Goal: Task Accomplishment & Management: Use online tool/utility

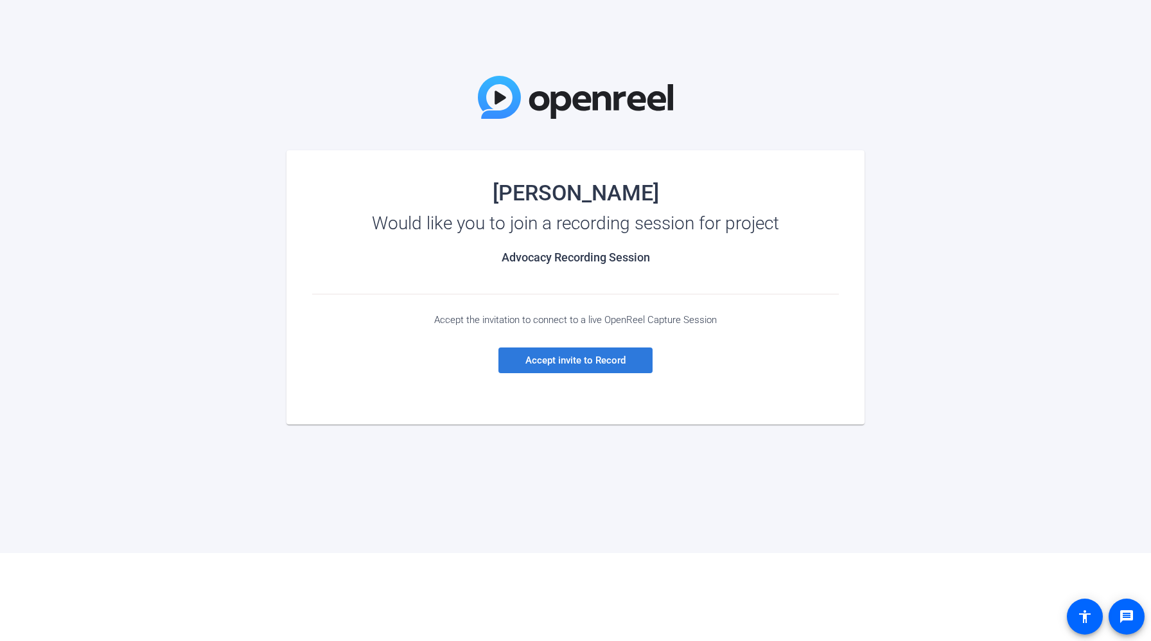
click at [635, 364] on span at bounding box center [575, 360] width 154 height 31
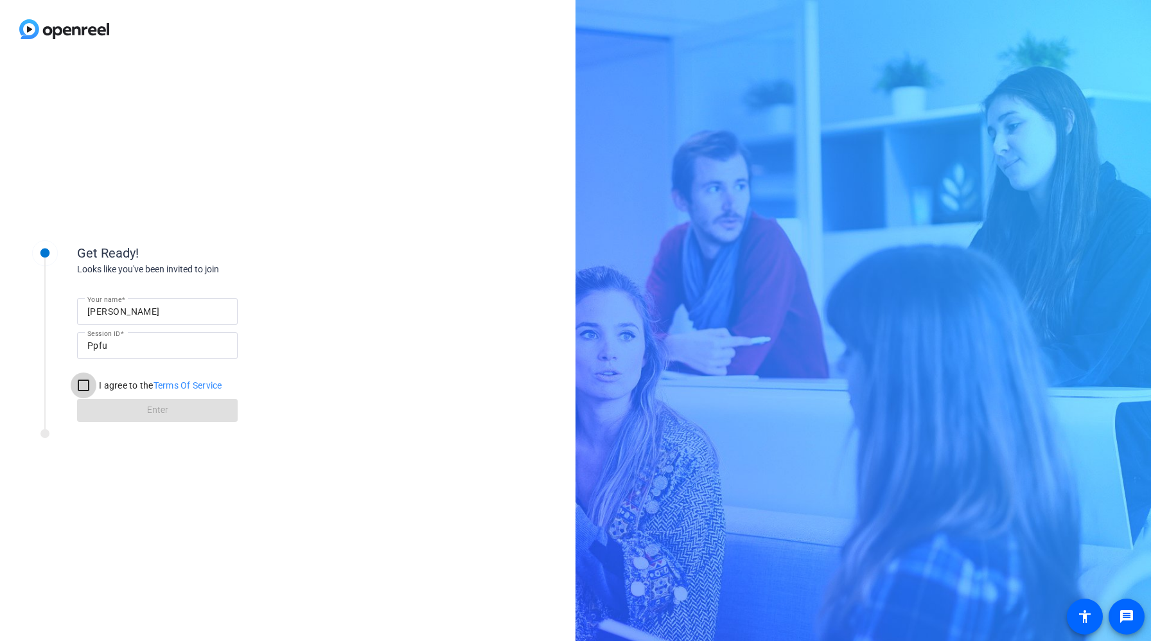
click at [93, 388] on input "I agree to the Terms Of Service" at bounding box center [84, 386] width 26 height 26
checkbox input "true"
click at [161, 414] on span "Enter" at bounding box center [157, 409] width 21 height 13
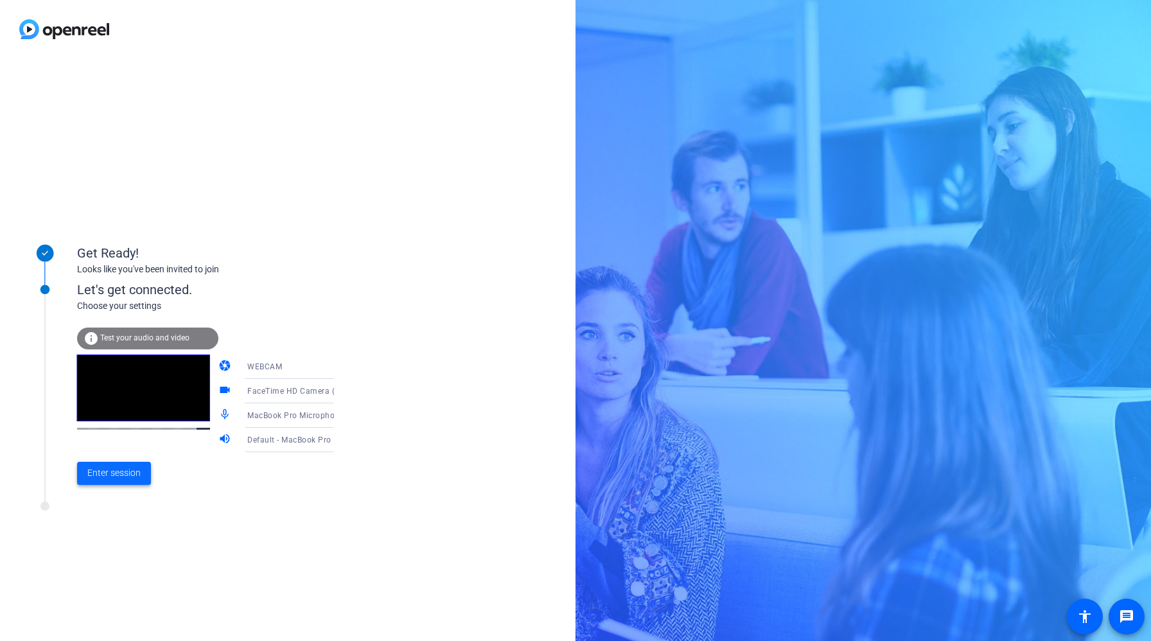
click at [92, 470] on span "Enter session" at bounding box center [113, 472] width 53 height 13
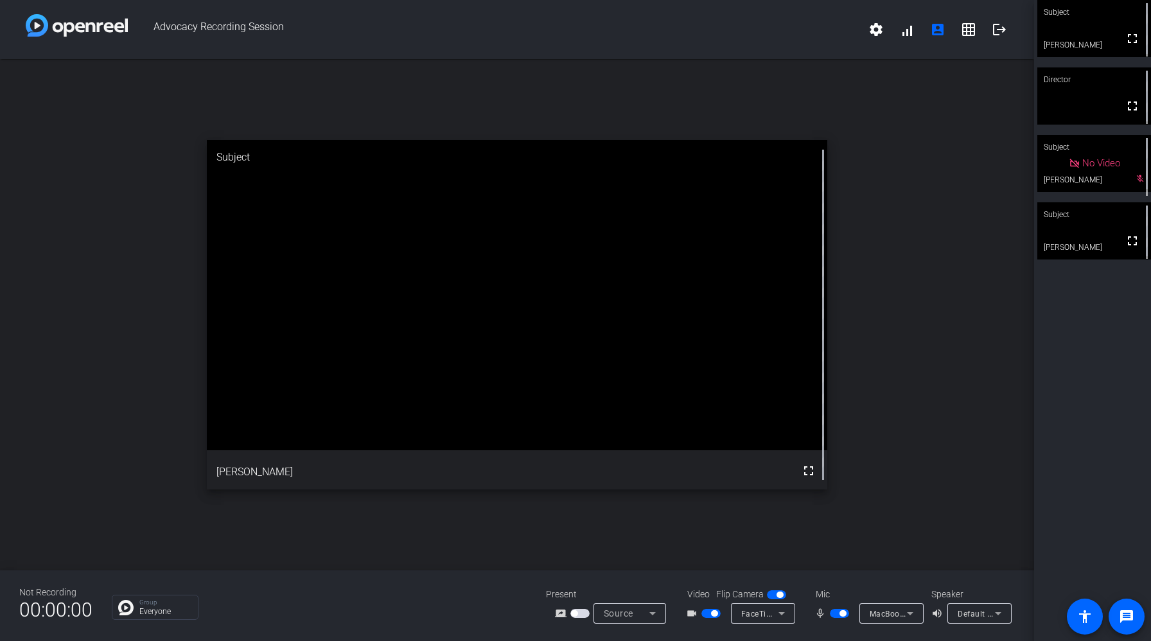
click at [631, 610] on span "Source" at bounding box center [619, 613] width 30 height 10
click at [639, 568] on span "Screen Sharing" at bounding box center [626, 564] width 55 height 15
click at [644, 613] on span "Screen Sharing" at bounding box center [632, 613] width 57 height 10
click at [642, 563] on span "Screen Sharing" at bounding box center [626, 564] width 55 height 15
click at [627, 614] on span "Screen Sharing" at bounding box center [632, 613] width 57 height 10
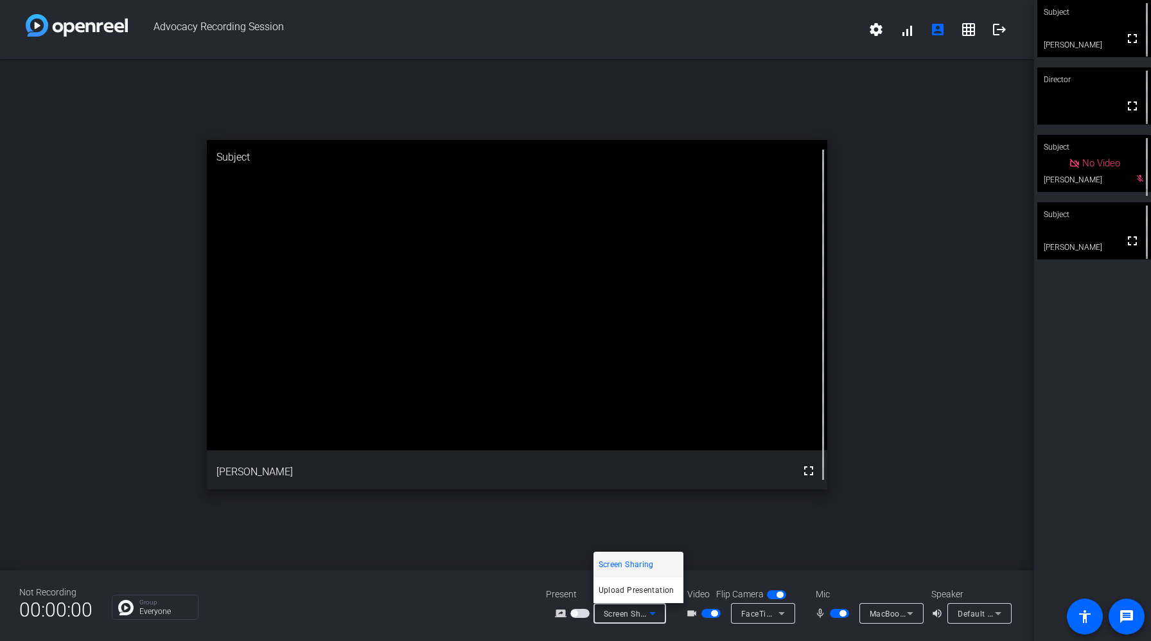
click at [630, 566] on span "Screen Sharing" at bounding box center [626, 564] width 55 height 15
click at [652, 609] on icon at bounding box center [652, 613] width 15 height 15
click at [501, 540] on div at bounding box center [575, 320] width 1151 height 641
click at [626, 611] on span "Screen Sharing" at bounding box center [632, 613] width 57 height 10
click at [649, 569] on span "Screen Sharing" at bounding box center [626, 564] width 55 height 15
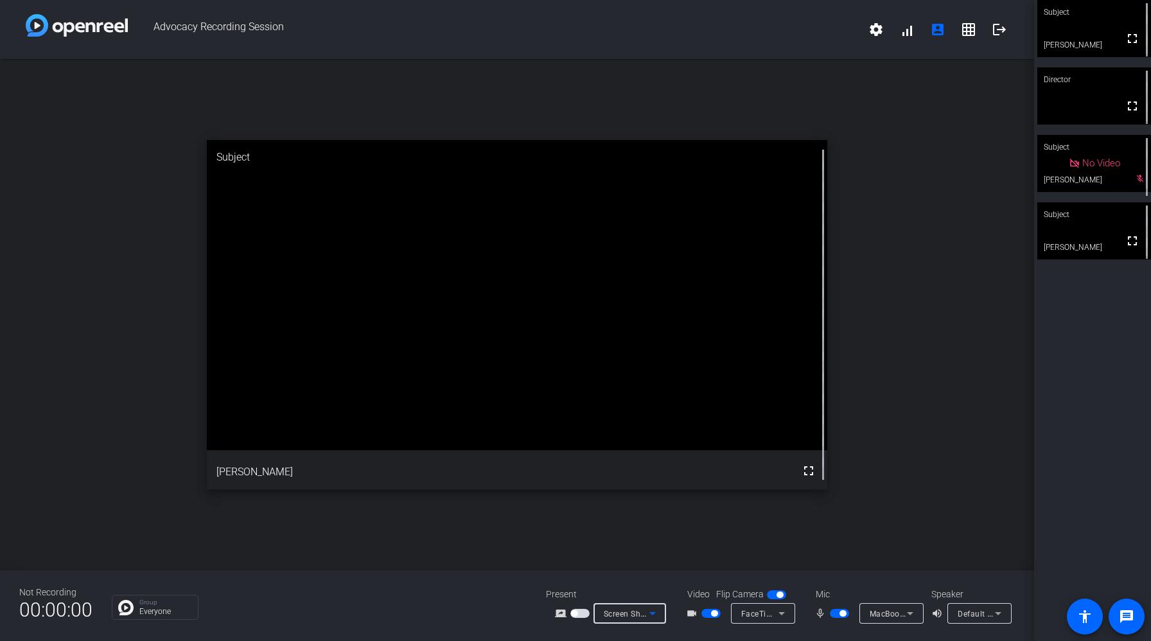
click at [633, 613] on span "Screen Sharing" at bounding box center [632, 613] width 57 height 10
click at [645, 564] on span "Screen Sharing" at bounding box center [626, 564] width 55 height 15
click at [581, 613] on span "button" at bounding box center [579, 613] width 19 height 9
click at [646, 611] on icon at bounding box center [652, 613] width 15 height 15
click at [582, 613] on div at bounding box center [575, 320] width 1151 height 641
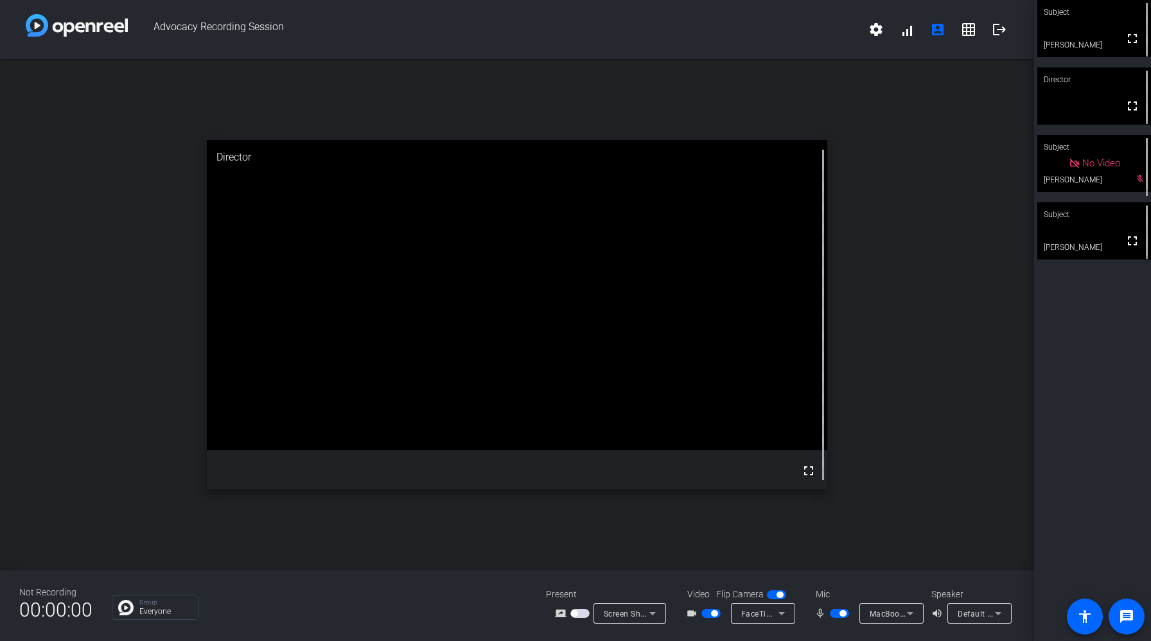
click at [579, 613] on span "button" at bounding box center [579, 613] width 19 height 9
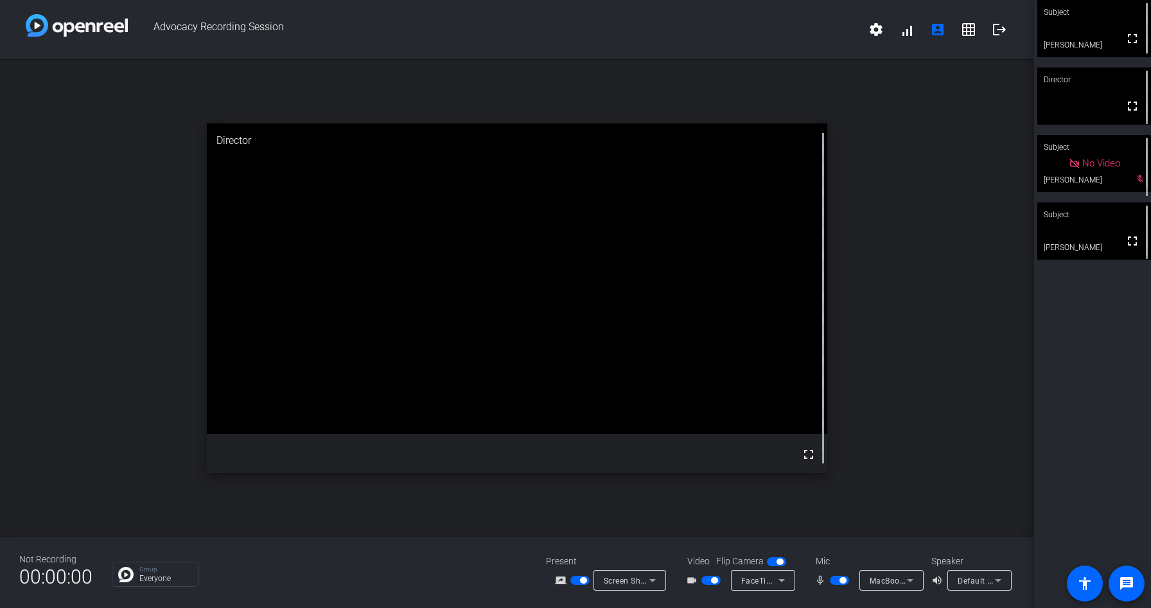
click at [842, 581] on span "button" at bounding box center [843, 580] width 6 height 6
click at [861, 549] on div "Recording 00:00:48 Group Everyone Present screen_share_outline Screen Sharing V…" at bounding box center [517, 572] width 1034 height 71
click at [838, 579] on div at bounding box center [841, 580] width 22 height 9
click at [840, 580] on div at bounding box center [841, 580] width 22 height 9
click at [849, 576] on div at bounding box center [841, 580] width 22 height 9
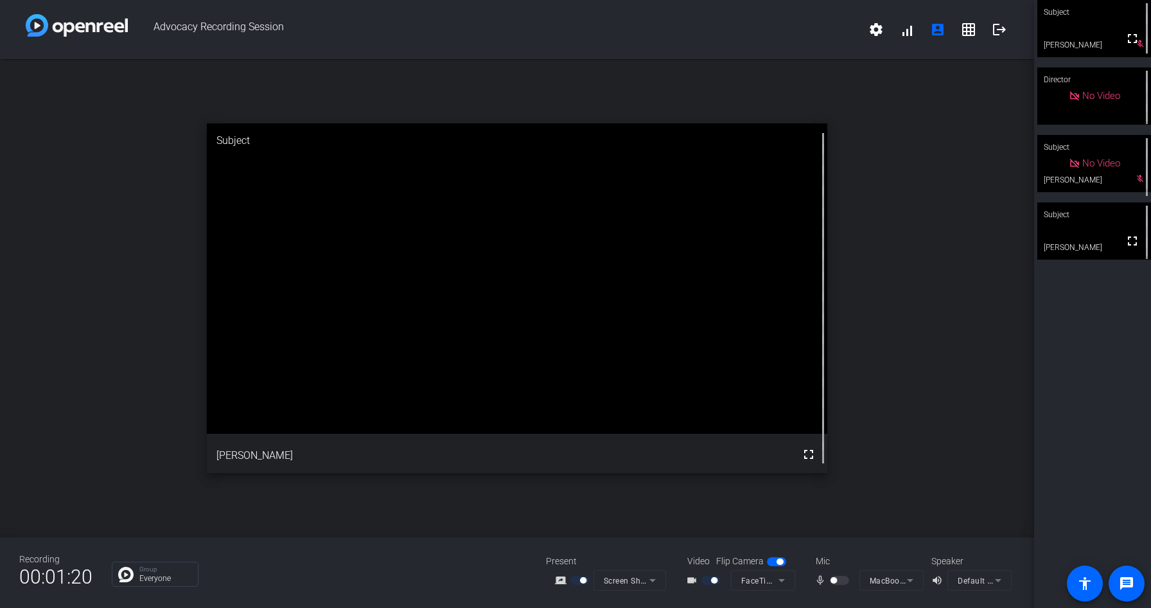
click at [840, 582] on div at bounding box center [841, 580] width 22 height 9
click at [849, 581] on div at bounding box center [841, 580] width 22 height 9
click at [842, 581] on div at bounding box center [841, 580] width 22 height 9
click at [839, 580] on div at bounding box center [841, 580] width 22 height 9
click at [846, 581] on div at bounding box center [841, 580] width 22 height 9
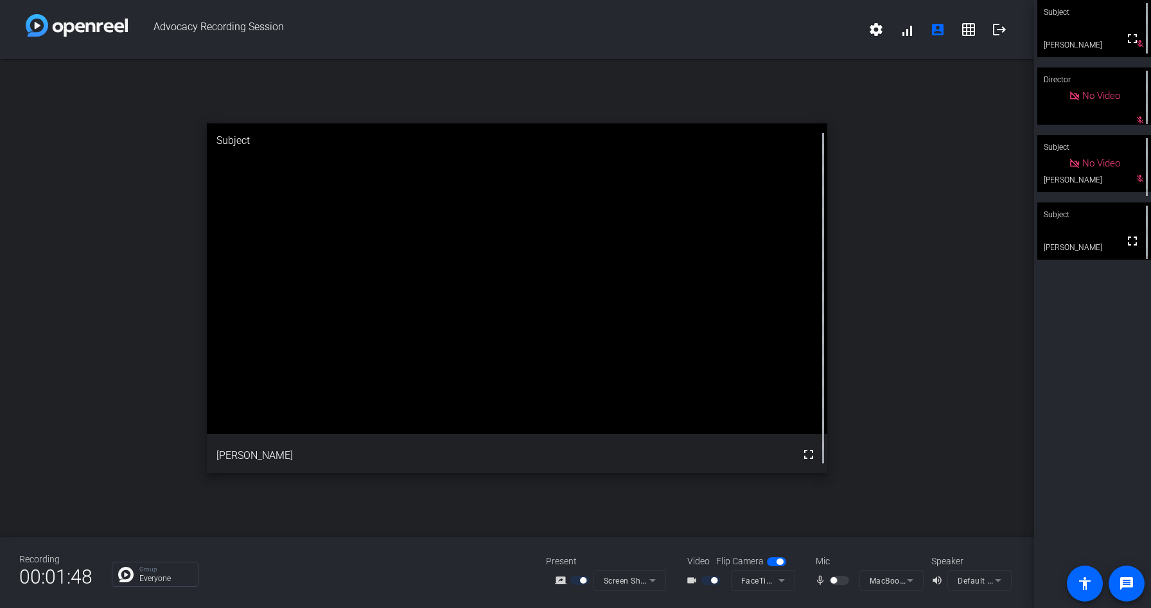
click at [840, 578] on div at bounding box center [841, 580] width 22 height 9
click at [838, 581] on div at bounding box center [841, 580] width 22 height 9
click at [869, 581] on div "mic_none MacBook Pro Microphone (Built-in)" at bounding box center [867, 580] width 128 height 21
click at [1127, 582] on mat-icon "message" at bounding box center [1126, 583] width 15 height 15
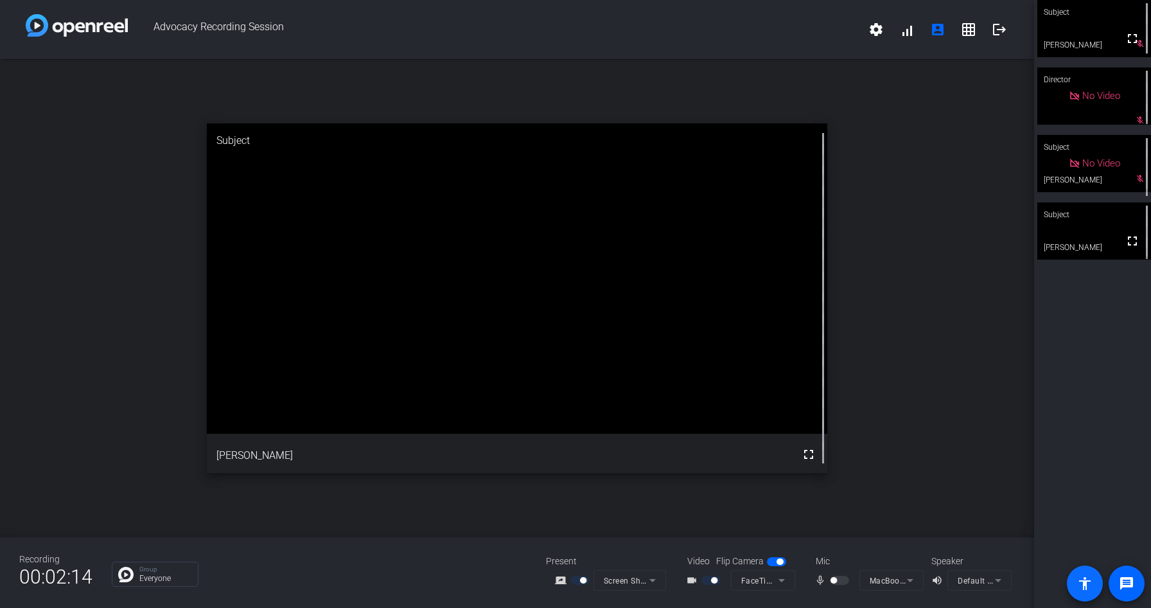
click at [1087, 588] on mat-icon "accessibility" at bounding box center [1084, 583] width 15 height 15
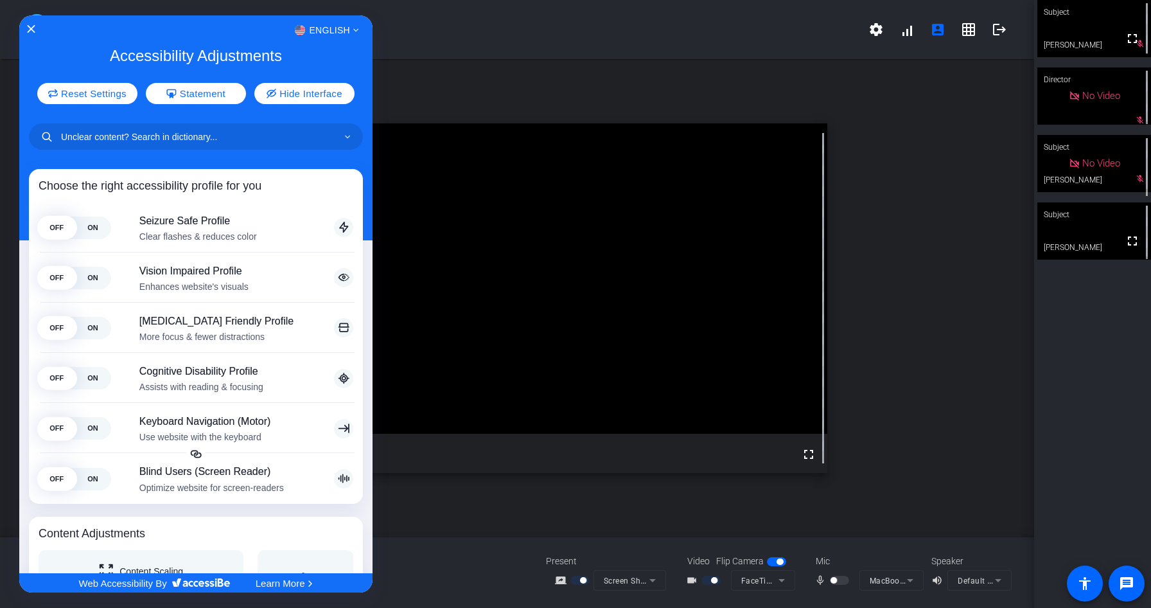
click at [35, 33] on div "English" at bounding box center [195, 30] width 353 height 17
click at [31, 30] on icon "Close Accessibility Interface" at bounding box center [31, 29] width 8 height 8
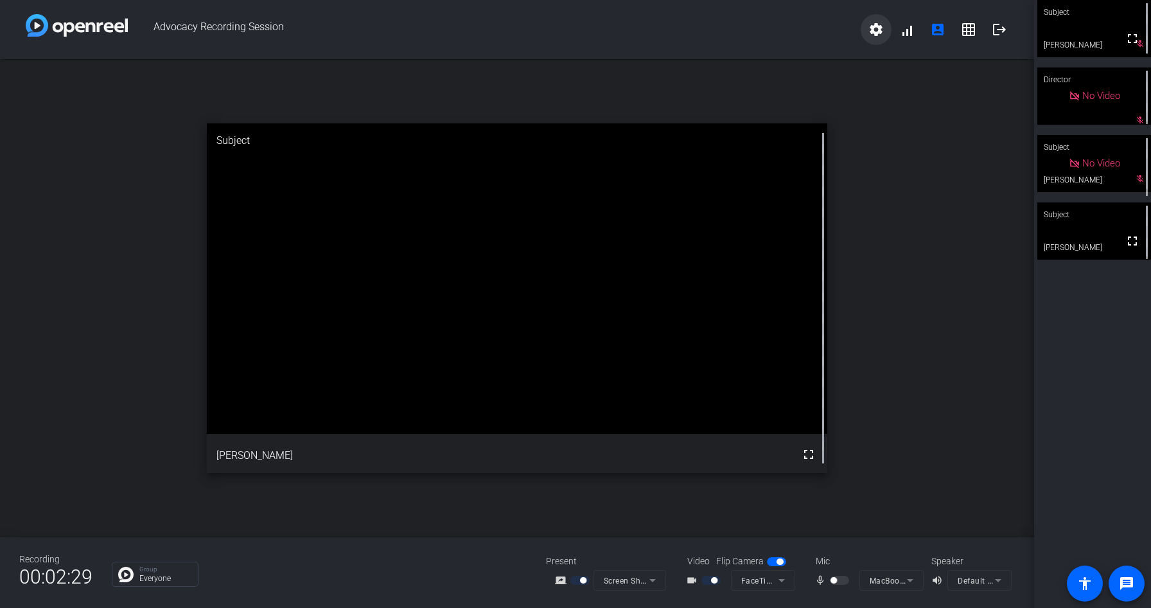
click at [885, 32] on span at bounding box center [876, 29] width 31 height 31
click at [908, 33] on div at bounding box center [575, 304] width 1151 height 608
click at [939, 33] on mat-icon "account_box" at bounding box center [937, 29] width 15 height 15
click at [994, 29] on mat-icon "logout" at bounding box center [999, 29] width 15 height 15
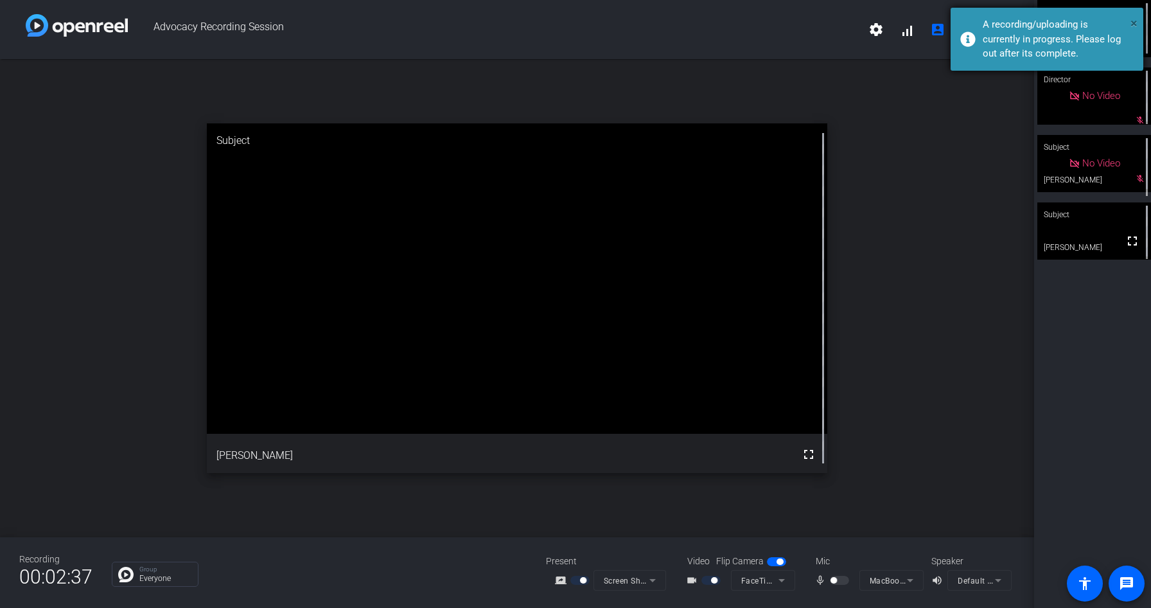
click at [1137, 21] on span "×" at bounding box center [1134, 22] width 7 height 15
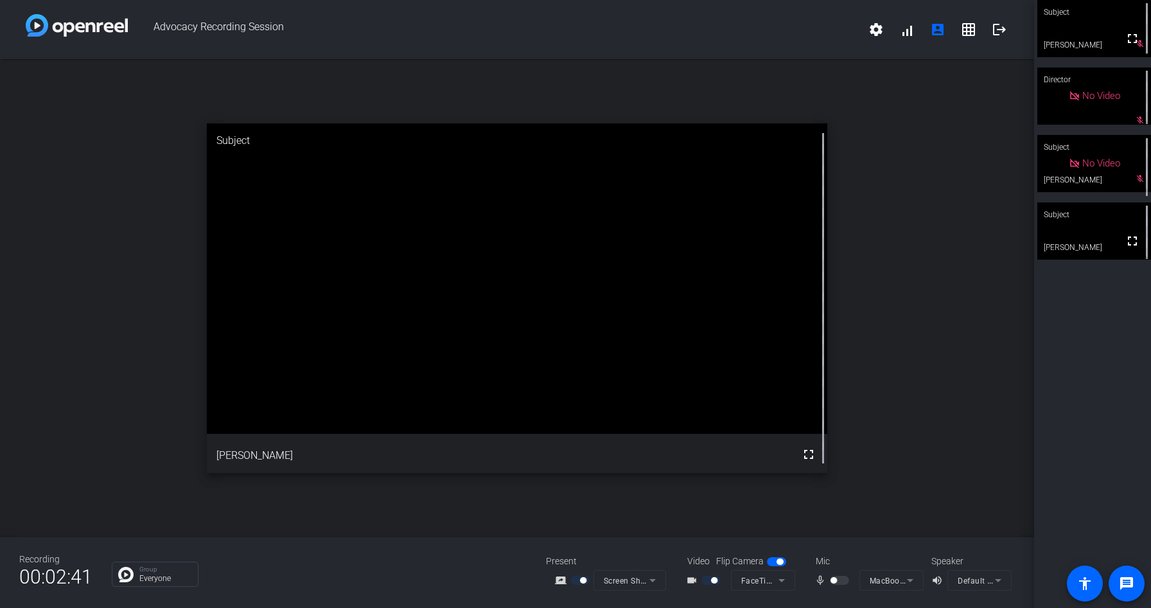
click at [838, 577] on div at bounding box center [841, 580] width 22 height 9
click at [837, 577] on div at bounding box center [841, 580] width 22 height 9
click at [837, 579] on div at bounding box center [841, 580] width 22 height 9
click at [701, 597] on div "Recording 00:03:25 Group Everyone Present screen_share_outline Screen Sharing V…" at bounding box center [517, 572] width 1034 height 71
click at [1132, 42] on mat-icon "fullscreen" at bounding box center [1132, 38] width 15 height 15
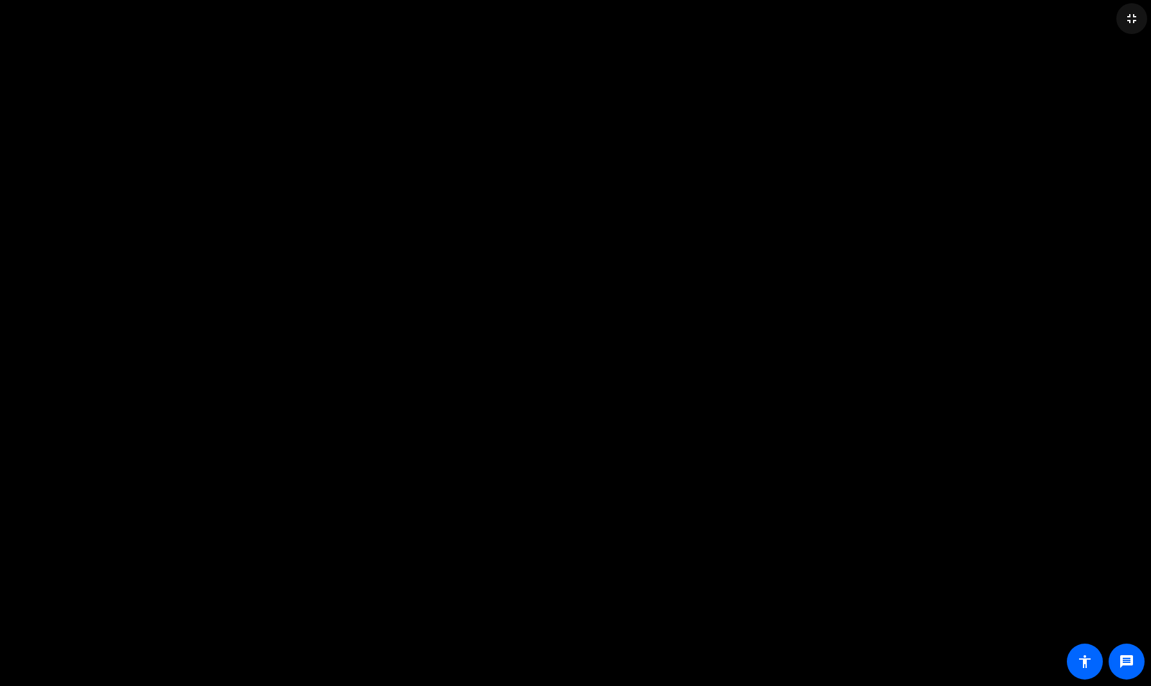
click at [1131, 22] on mat-icon "fullscreen_exit" at bounding box center [1131, 18] width 15 height 15
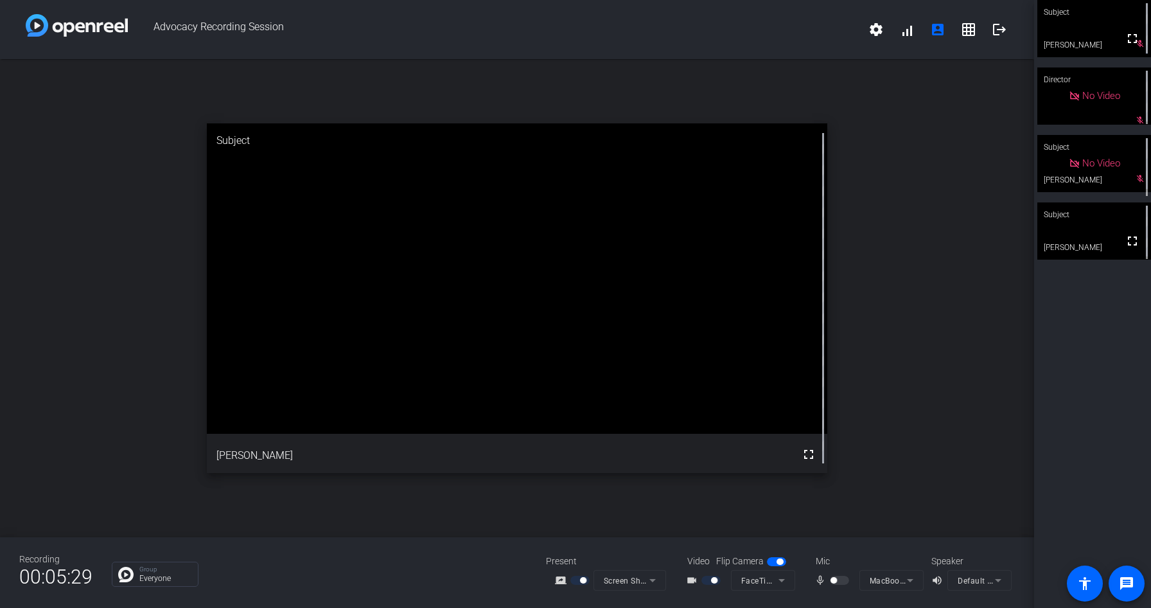
click at [842, 585] on mat-slide-toggle at bounding box center [841, 579] width 22 height 13
click at [834, 581] on div at bounding box center [841, 580] width 22 height 9
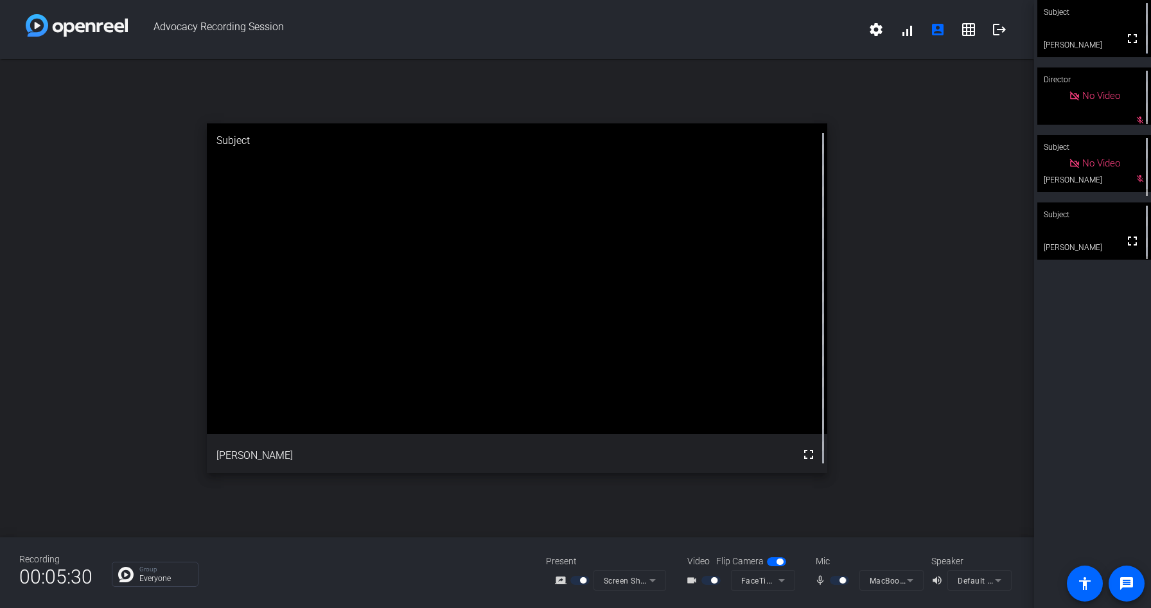
click at [830, 579] on div at bounding box center [841, 580] width 22 height 9
click at [838, 579] on div at bounding box center [841, 580] width 22 height 9
click at [849, 579] on div at bounding box center [841, 580] width 22 height 9
click at [849, 583] on div at bounding box center [841, 580] width 22 height 9
click at [839, 583] on div at bounding box center [841, 580] width 22 height 9
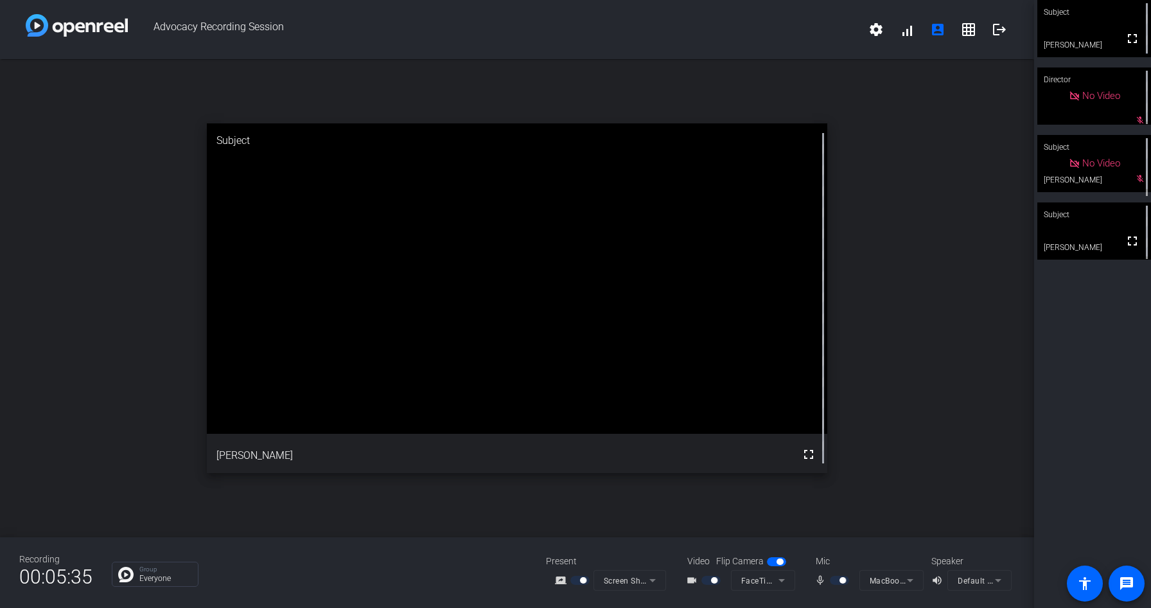
click at [847, 582] on div at bounding box center [841, 580] width 22 height 9
click at [838, 537] on div "Recording 00:06:04 Group Everyone Present screen_share_outline Screen Sharing V…" at bounding box center [517, 572] width 1034 height 71
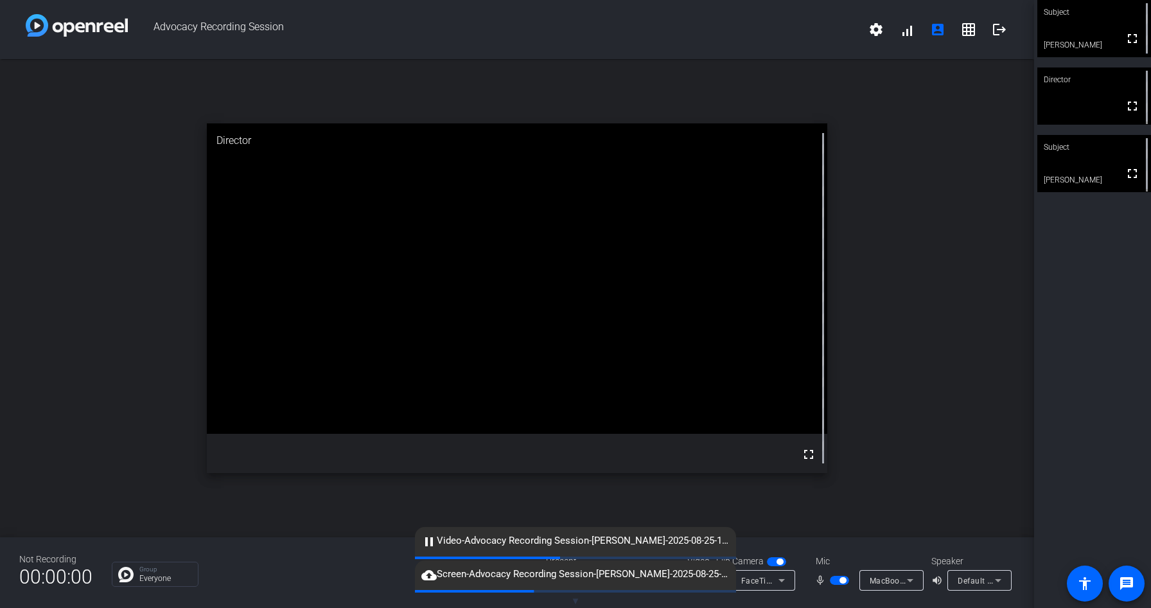
click at [840, 581] on span "button" at bounding box center [843, 580] width 6 height 6
click at [840, 581] on span "button" at bounding box center [839, 580] width 19 height 9
click at [878, 499] on div "open_in_new Director fullscreen" at bounding box center [517, 298] width 1034 height 478
click at [856, 549] on div "Not Recording 00:00:00 Group Everyone Present screen_share_outline Screen Shari…" at bounding box center [517, 572] width 1034 height 71
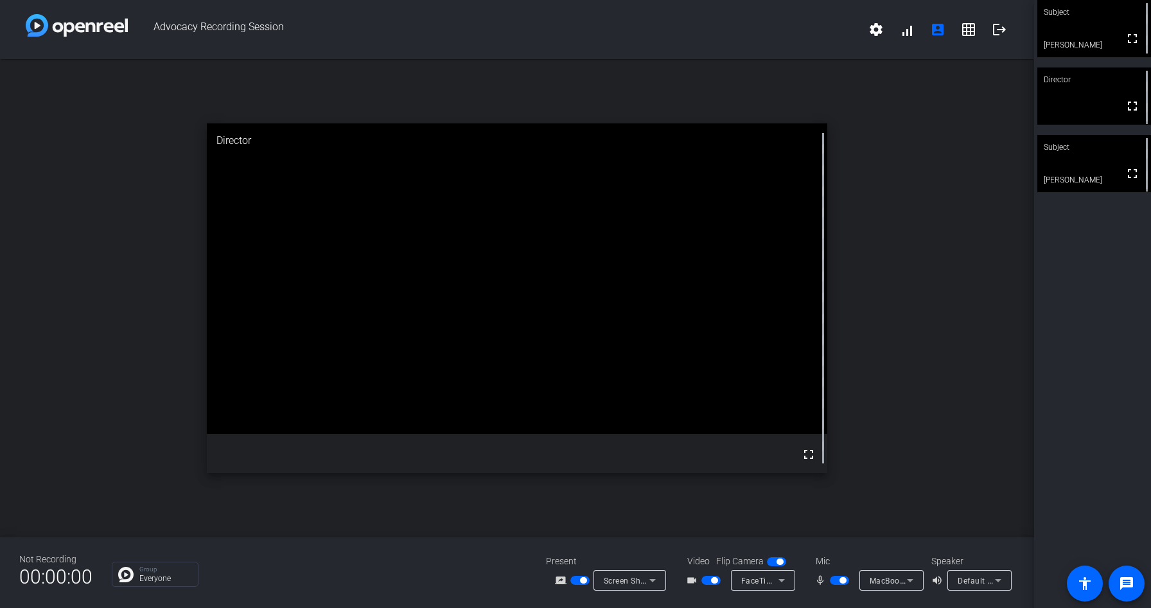
click at [948, 391] on div "open_in_new Director fullscreen" at bounding box center [517, 298] width 1034 height 478
